Goal: Task Accomplishment & Management: Use online tool/utility

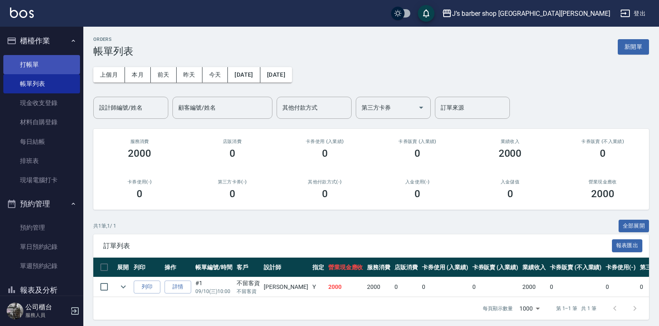
click at [28, 71] on link "打帳單" at bounding box center [41, 64] width 77 height 19
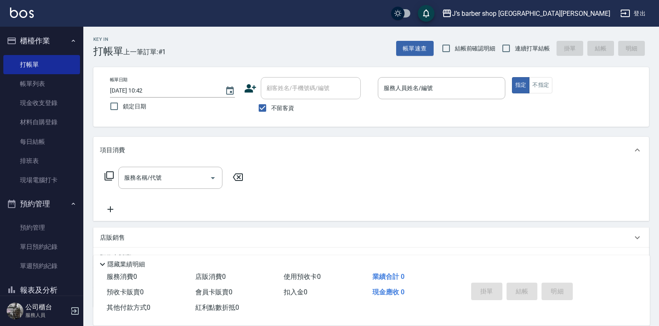
click at [56, 215] on ul "預約管理 單日預約紀錄 單週預約紀錄" at bounding box center [41, 247] width 77 height 65
click at [53, 220] on link "預約管理" at bounding box center [41, 227] width 77 height 19
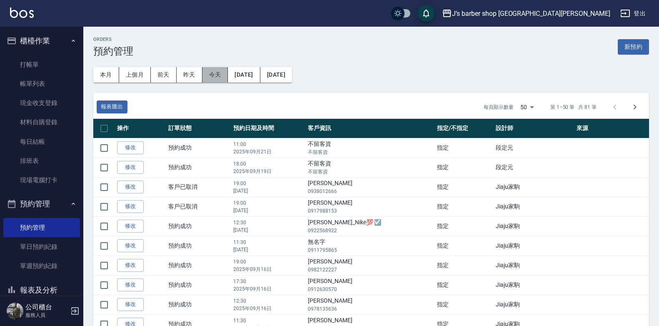
click at [217, 77] on button "今天" at bounding box center [216, 74] width 26 height 15
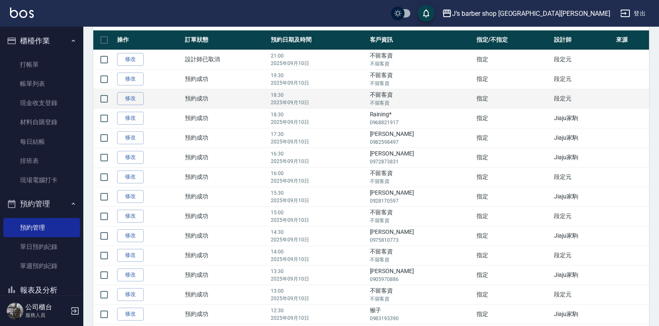
scroll to position [75, 0]
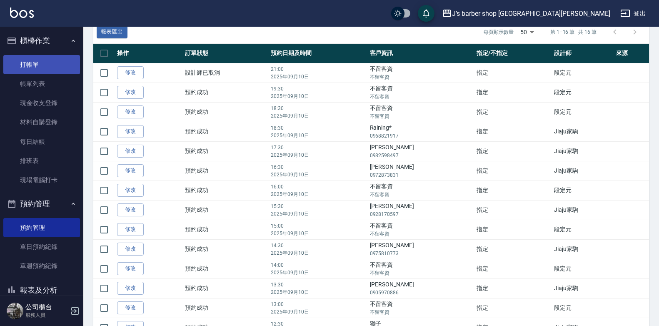
click at [37, 65] on link "打帳單" at bounding box center [41, 64] width 77 height 19
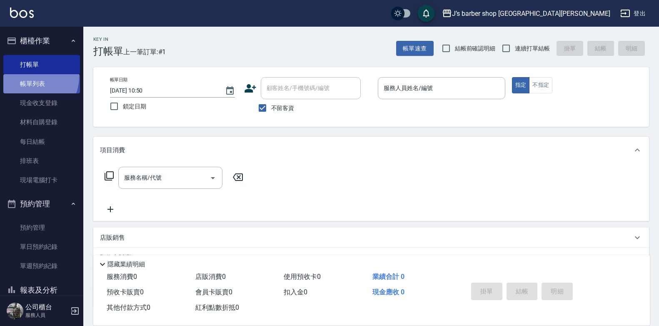
click at [33, 77] on link "帳單列表" at bounding box center [41, 83] width 77 height 19
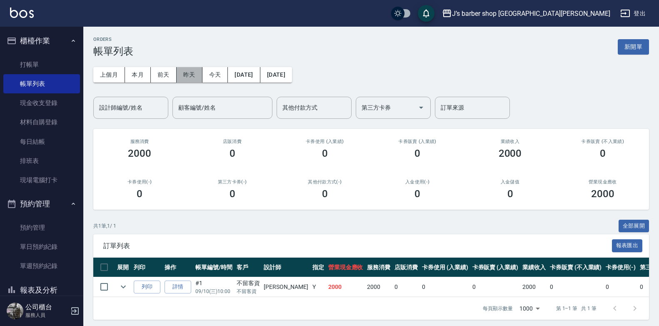
click at [198, 79] on button "昨天" at bounding box center [190, 74] width 26 height 15
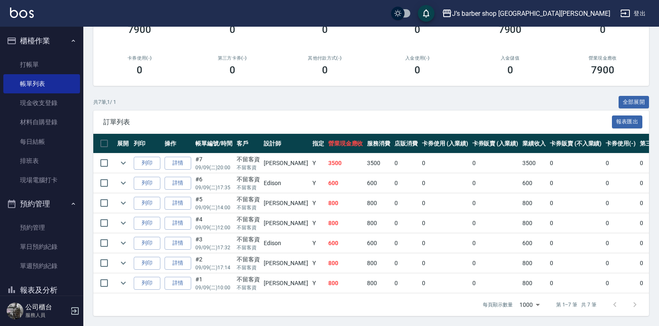
scroll to position [130, 0]
click at [69, 76] on link "帳單列表" at bounding box center [41, 83] width 77 height 19
click at [64, 62] on link "打帳單" at bounding box center [41, 64] width 77 height 19
